Goal: Task Accomplishment & Management: Complete application form

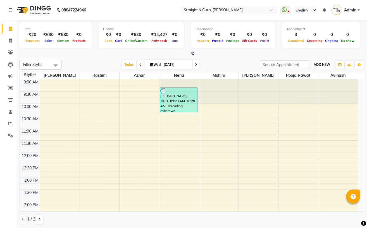
click at [329, 65] on span "ADD NEW" at bounding box center [322, 65] width 16 height 4
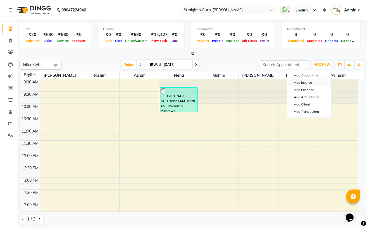
click at [313, 84] on link "Add Invoice" at bounding box center [309, 82] width 44 height 7
select select "7039"
select select "service"
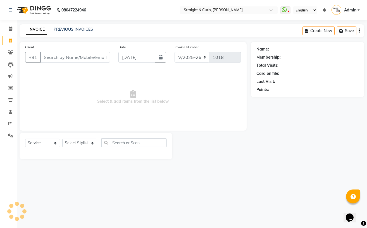
click at [83, 58] on input "Client" at bounding box center [75, 57] width 70 height 11
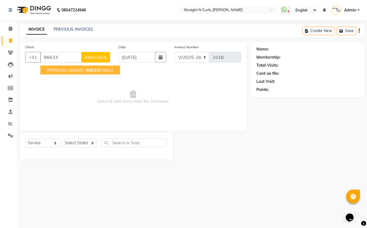
click at [84, 71] on ngb-highlight "96633 03832" at bounding box center [98, 70] width 29 height 6
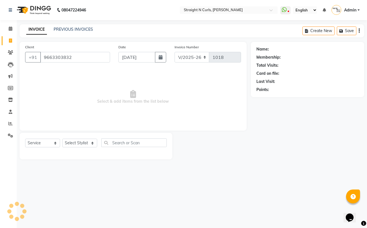
type input "9663303832"
select select "1: Object"
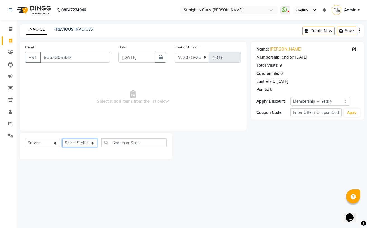
click at [82, 142] on select "Select Stylist [PERSON_NAME] [PERSON_NAME] [PERSON_NAME] [PERSON_NAME] [PERSON_…" at bounding box center [79, 143] width 35 height 9
select select "59895"
click at [62, 139] on select "Select Stylist [PERSON_NAME] [PERSON_NAME] [PERSON_NAME] [PERSON_NAME] [PERSON_…" at bounding box center [79, 143] width 35 height 9
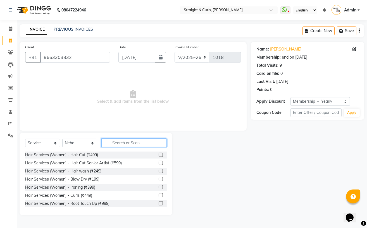
click at [147, 143] on input "text" at bounding box center [133, 143] width 65 height 9
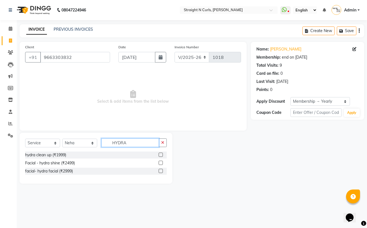
type input "HYDRA"
drag, startPoint x: 161, startPoint y: 172, endPoint x: 145, endPoint y: 151, distance: 26.8
click at [160, 172] on label at bounding box center [161, 171] width 4 height 4
click at [160, 172] on input "checkbox" at bounding box center [161, 172] width 4 height 4
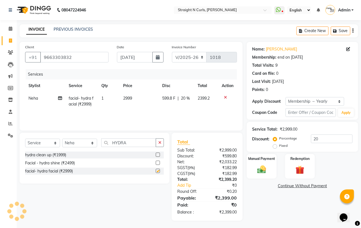
checkbox input "false"
click at [138, 104] on td "2999" at bounding box center [139, 101] width 39 height 18
select select "59895"
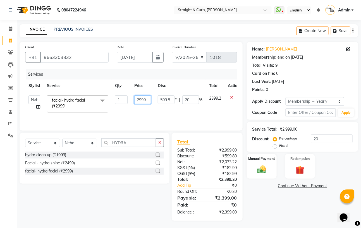
click at [147, 100] on input "2999" at bounding box center [142, 100] width 17 height 9
type input "2"
type input "3000"
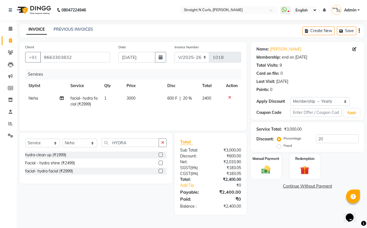
click at [174, 115] on div "Services Stylist Service Qty Price Disc Total Action Neha facial- hydra facial …" at bounding box center [133, 97] width 216 height 56
click at [331, 139] on input "20" at bounding box center [337, 139] width 42 height 9
type input "2"
click at [263, 212] on div "Name: Chirag Membership: end on 01-05-2026 Total Visits: 9 Card on file: 0 Last…" at bounding box center [310, 128] width 118 height 173
click at [265, 173] on img at bounding box center [265, 170] width 15 height 11
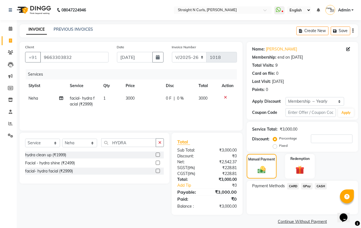
scroll to position [6, 0]
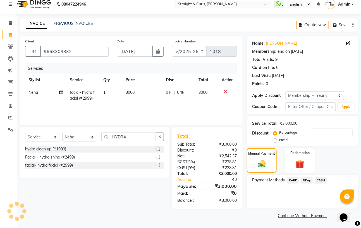
click at [324, 179] on span "CASH" at bounding box center [321, 180] width 12 height 6
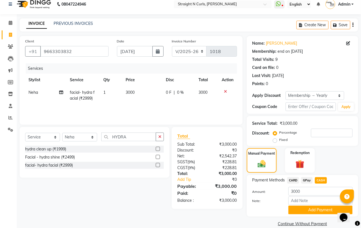
scroll to position [14, 0]
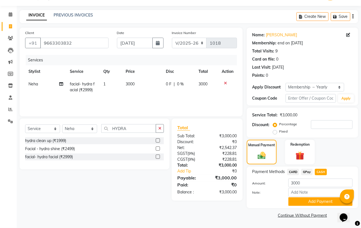
click at [318, 203] on button "Add Payment" at bounding box center [321, 202] width 64 height 9
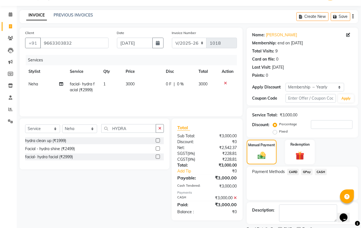
scroll to position [38, 0]
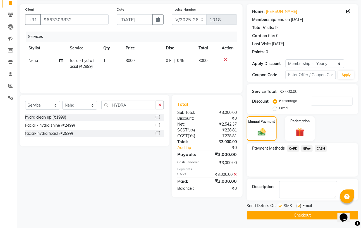
click at [285, 212] on button "Checkout" at bounding box center [302, 215] width 111 height 9
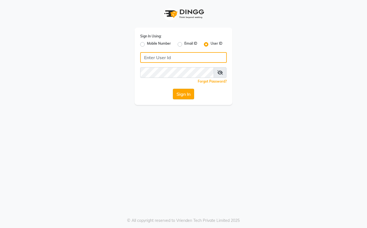
type input "Straight N Curls"
click at [186, 95] on button "Sign In" at bounding box center [183, 94] width 21 height 11
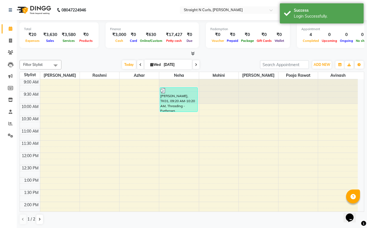
click at [80, 53] on div at bounding box center [192, 54] width 345 height 6
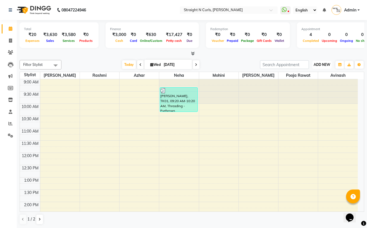
click at [328, 66] on span "ADD NEW" at bounding box center [322, 65] width 16 height 4
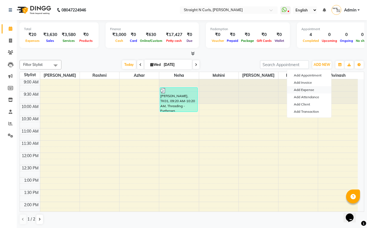
click at [312, 89] on link "Add Expense" at bounding box center [309, 89] width 44 height 7
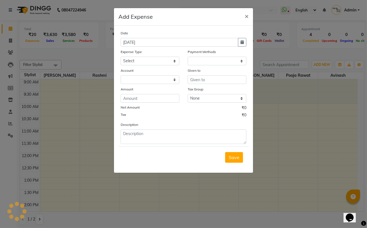
select select "1"
select select "6102"
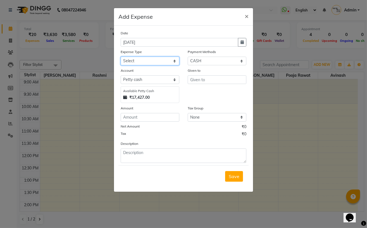
drag, startPoint x: 150, startPoint y: 61, endPoint x: 150, endPoint y: 65, distance: 3.4
click at [150, 62] on select "Select Advance Salary Cash transfer to bank Client Snacks Electricity Fuel Ince…" at bounding box center [150, 61] width 59 height 9
select select "18834"
click at [121, 57] on select "Select Advance Salary Cash transfer to bank Client Snacks Electricity Fuel Ince…" at bounding box center [150, 61] width 59 height 9
click at [210, 80] on input "text" at bounding box center [217, 79] width 59 height 9
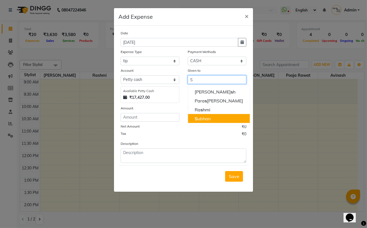
click at [213, 120] on button "S ubhan" at bounding box center [219, 118] width 62 height 9
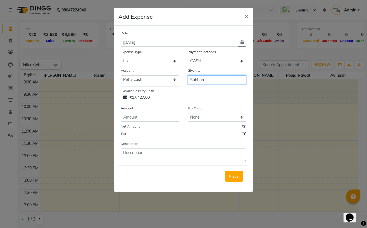
type input "Subhan"
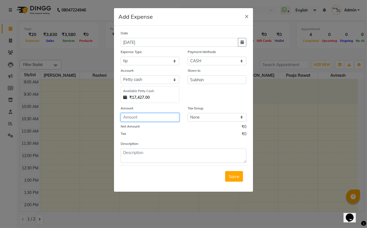
click at [150, 120] on input "number" at bounding box center [150, 117] width 59 height 9
type input "50"
click at [175, 131] on div "Net Amount ₹50.00" at bounding box center [184, 127] width 126 height 7
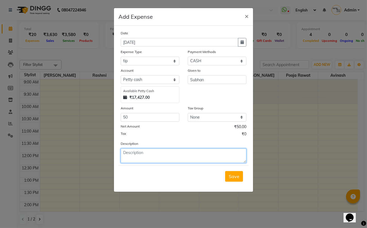
click at [143, 156] on textarea at bounding box center [184, 156] width 126 height 15
click at [149, 153] on textarea at bounding box center [184, 156] width 126 height 15
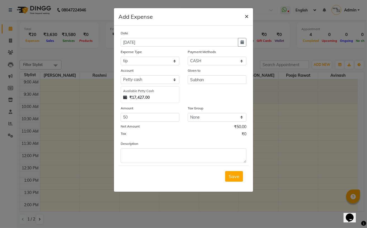
click at [248, 16] on span "×" at bounding box center [247, 16] width 4 height 8
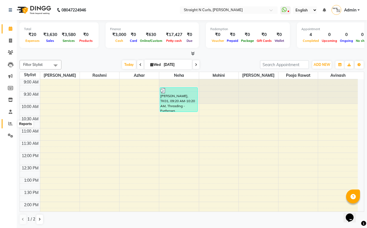
click at [12, 123] on span at bounding box center [11, 124] width 10 height 6
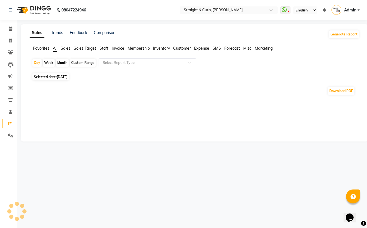
click at [75, 64] on div "Custom Range" at bounding box center [83, 63] width 26 height 8
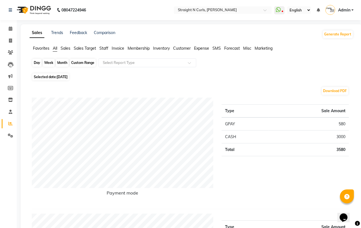
click at [90, 61] on div "Custom Range" at bounding box center [83, 63] width 26 height 8
select select "9"
select select "2025"
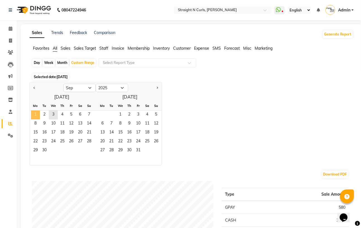
click at [36, 114] on span "1" at bounding box center [35, 115] width 9 height 9
click at [68, 115] on span "5" at bounding box center [71, 115] width 9 height 9
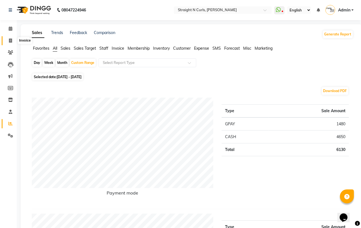
click at [10, 42] on icon at bounding box center [10, 41] width 3 height 4
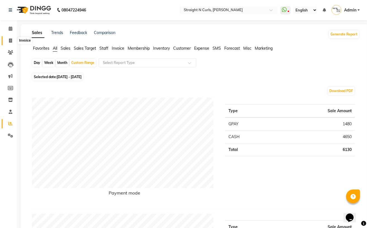
select select "service"
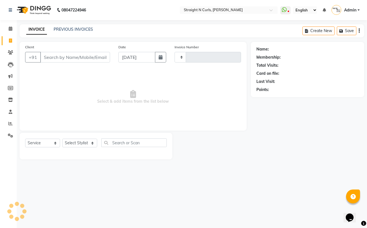
type input "1019"
select select "7039"
click at [10, 29] on icon at bounding box center [11, 29] width 4 height 4
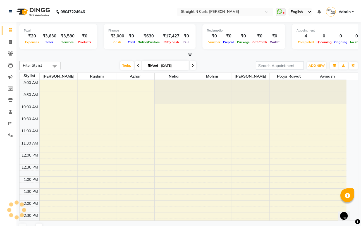
scroll to position [155, 0]
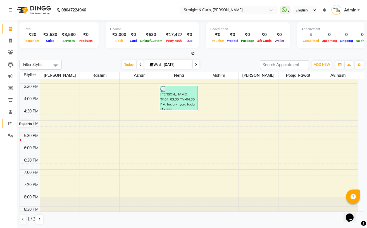
click at [11, 124] on icon at bounding box center [10, 124] width 4 height 4
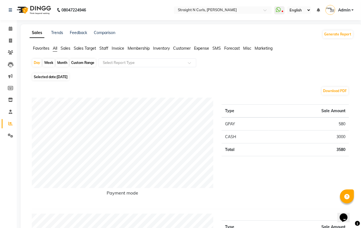
click at [84, 62] on div "Custom Range" at bounding box center [83, 63] width 26 height 8
select select "9"
select select "2025"
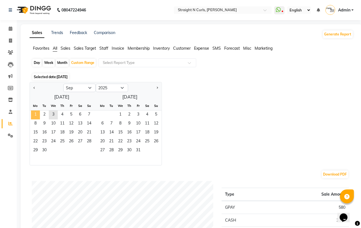
click at [34, 113] on span "1" at bounding box center [35, 115] width 9 height 9
click at [43, 147] on span "30" at bounding box center [44, 150] width 9 height 9
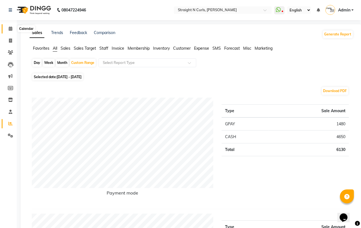
click at [10, 28] on icon at bounding box center [11, 29] width 4 height 4
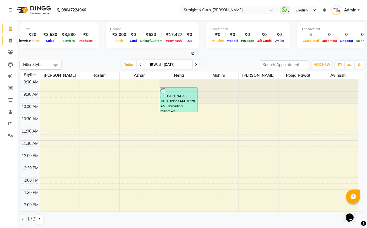
click at [11, 39] on icon at bounding box center [10, 41] width 3 height 4
select select "service"
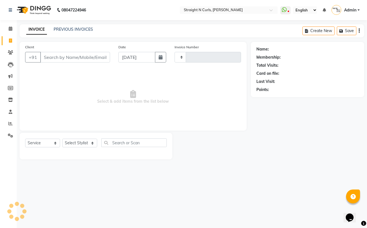
type input "1019"
select select "7039"
click at [71, 144] on select "Select Stylist [PERSON_NAME] [PERSON_NAME] [PERSON_NAME] [PERSON_NAME] [PERSON_…" at bounding box center [79, 143] width 35 height 9
select select "61431"
click at [62, 139] on select "Select Stylist [PERSON_NAME] [PERSON_NAME] [PERSON_NAME] [PERSON_NAME] [PERSON_…" at bounding box center [79, 143] width 35 height 9
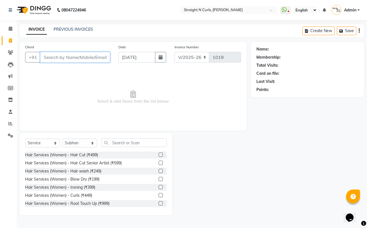
drag, startPoint x: 68, startPoint y: 59, endPoint x: 239, endPoint y: 33, distance: 173.3
click at [69, 59] on input "Client" at bounding box center [75, 57] width 70 height 11
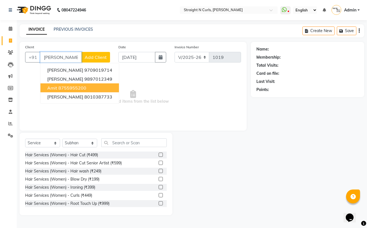
click at [84, 89] on ngb-highlight "8755955200" at bounding box center [72, 88] width 28 height 6
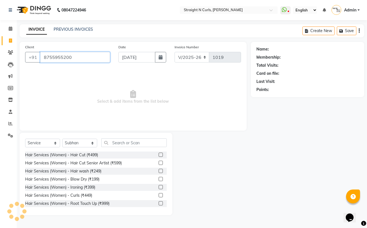
type input "8755955200"
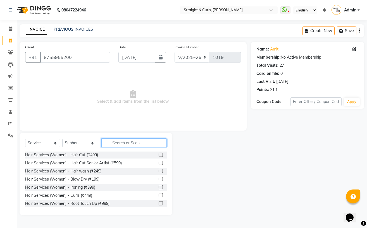
click at [149, 143] on input "text" at bounding box center [133, 143] width 65 height 9
type input "H"
type input "c"
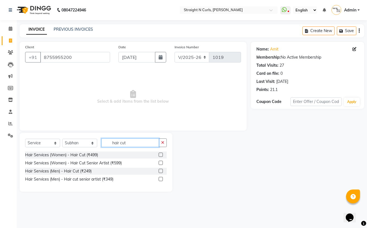
type input "hair cut"
click at [161, 171] on label at bounding box center [161, 171] width 4 height 4
click at [161, 171] on input "checkbox" at bounding box center [161, 172] width 4 height 4
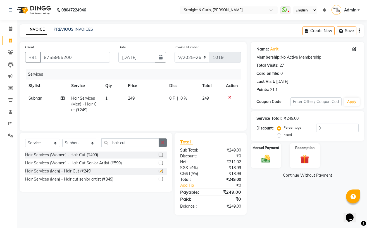
checkbox input "false"
click at [167, 146] on button "button" at bounding box center [163, 143] width 8 height 9
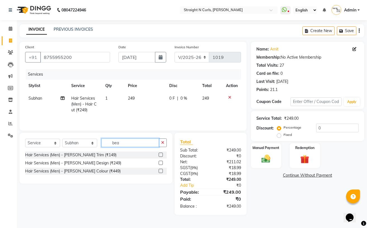
type input "bea"
click at [160, 164] on label at bounding box center [161, 163] width 4 height 4
click at [160, 164] on input "checkbox" at bounding box center [161, 163] width 4 height 4
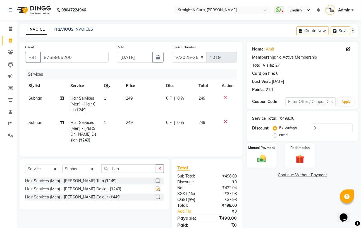
checkbox input "false"
click at [134, 99] on td "249" at bounding box center [143, 104] width 40 height 24
select select "61431"
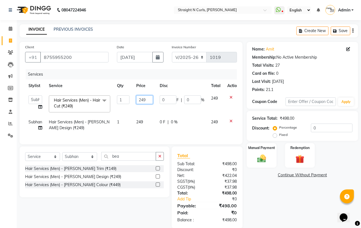
click at [148, 98] on input "249" at bounding box center [144, 100] width 17 height 9
type input "2"
type input "350"
click at [143, 123] on td "249" at bounding box center [144, 125] width 23 height 18
select select "61431"
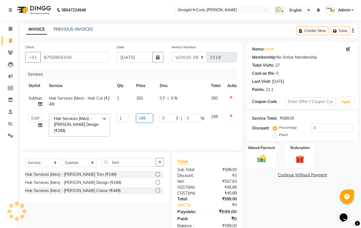
click at [150, 120] on input "249" at bounding box center [144, 118] width 17 height 9
type input "2"
type input "250"
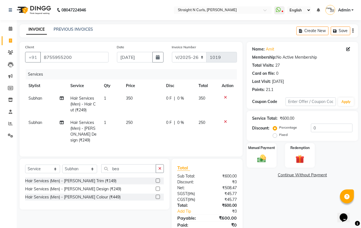
click at [152, 130] on td "250" at bounding box center [143, 132] width 40 height 30
select select "61431"
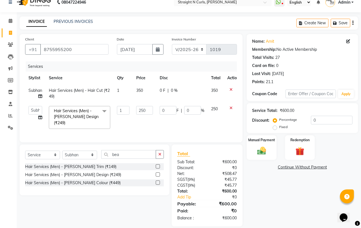
scroll to position [15, 0]
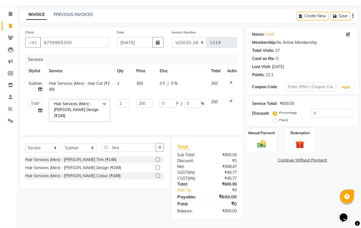
click at [144, 82] on td "350" at bounding box center [144, 86] width 23 height 18
select select "61431"
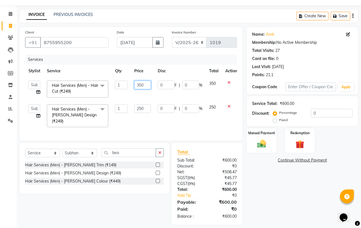
click at [150, 84] on input "350" at bounding box center [142, 85] width 17 height 9
type input "3"
type input "300"
click at [282, 212] on div "Name: Amit Membership: No Active Membership Total Visits: 27 Card on file: 0 La…" at bounding box center [305, 126] width 116 height 198
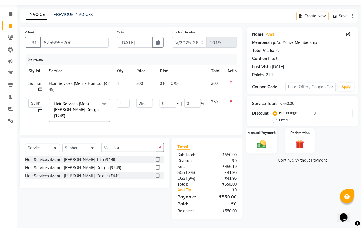
click at [271, 144] on div "Manual Payment" at bounding box center [261, 141] width 31 height 26
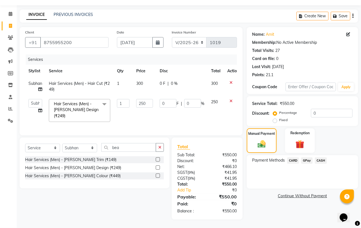
click at [310, 160] on span "GPay" at bounding box center [306, 161] width 11 height 6
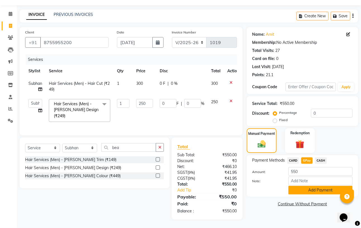
click at [305, 189] on button "Add Payment" at bounding box center [321, 190] width 64 height 9
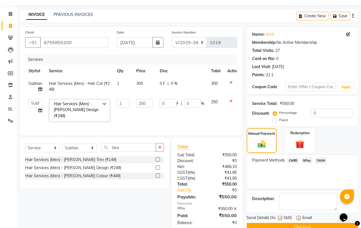
scroll to position [27, 0]
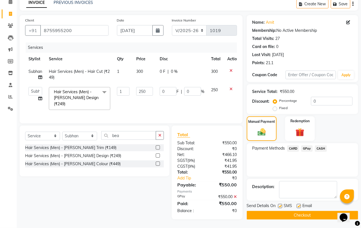
click at [284, 214] on button "Checkout" at bounding box center [302, 215] width 111 height 9
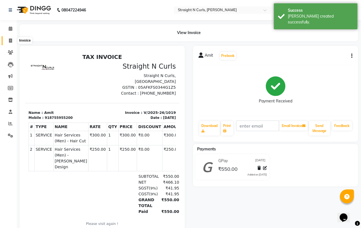
click at [8, 41] on span at bounding box center [11, 41] width 10 height 6
select select "service"
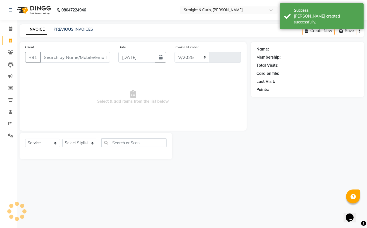
select select "7039"
type input "1020"
